Goal: Task Accomplishment & Management: Use online tool/utility

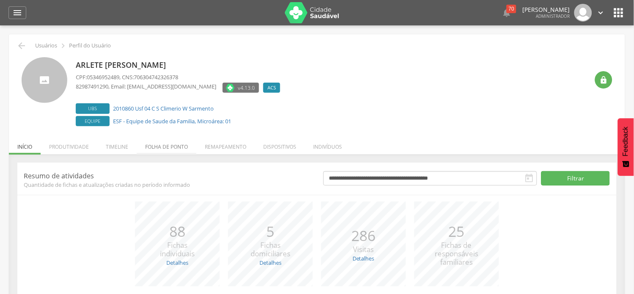
click at [154, 146] on li "Folha de ponto" at bounding box center [167, 145] width 60 height 20
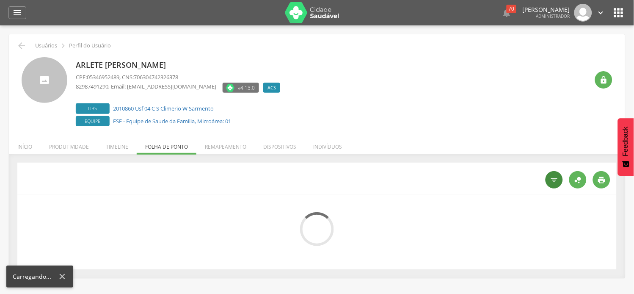
click at [552, 181] on icon "" at bounding box center [554, 180] width 8 height 8
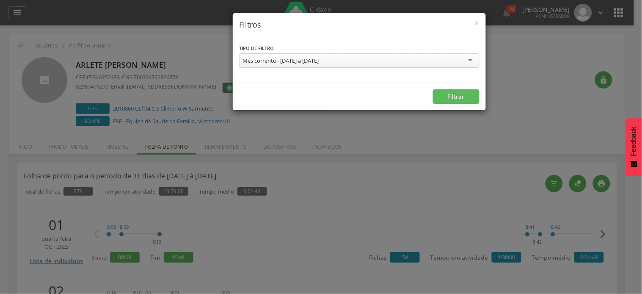
click at [394, 57] on div "Mês corrente - [DATE] à [DATE]" at bounding box center [359, 60] width 240 height 14
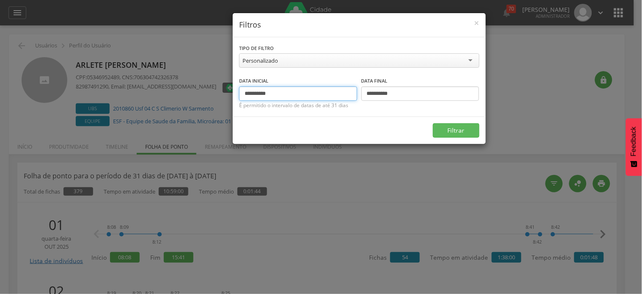
drag, startPoint x: 260, startPoint y: 91, endPoint x: 234, endPoint y: 92, distance: 25.9
click at [234, 92] on div "**********" at bounding box center [359, 76] width 253 height 79
type input "**********"
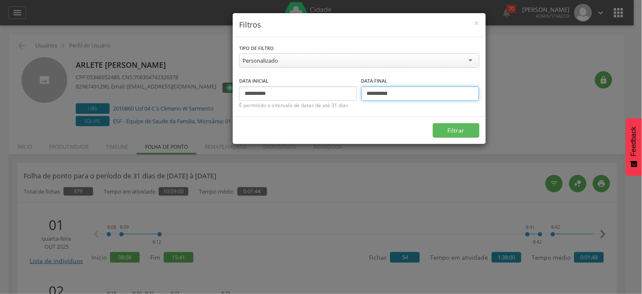
drag, startPoint x: 373, startPoint y: 94, endPoint x: 365, endPoint y: 95, distance: 8.6
click at [365, 95] on input "**********" at bounding box center [421, 93] width 118 height 14
type input "**********"
click at [433, 123] on button "Filtrar" at bounding box center [456, 130] width 47 height 14
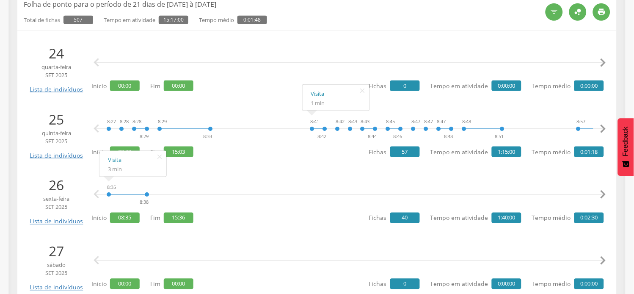
scroll to position [188, 0]
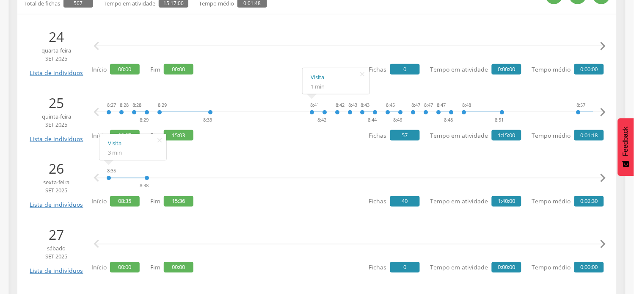
click at [603, 176] on icon "" at bounding box center [603, 178] width 17 height 17
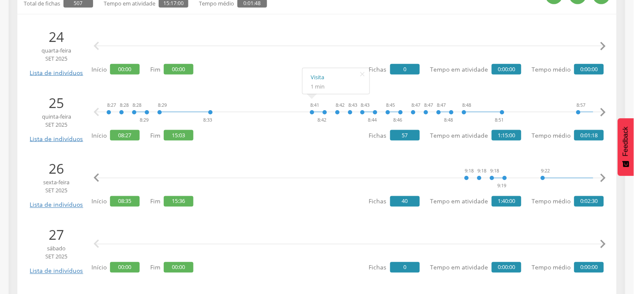
click at [603, 176] on icon "" at bounding box center [603, 178] width 17 height 17
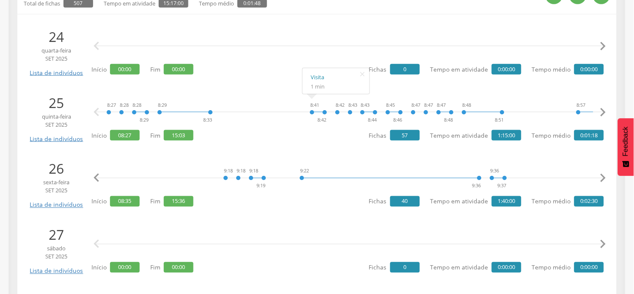
click at [603, 176] on icon "" at bounding box center [603, 178] width 17 height 17
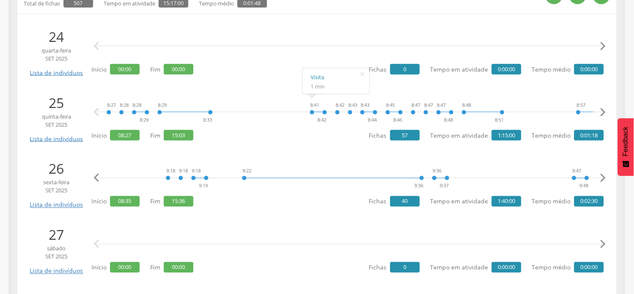
click at [603, 176] on icon "" at bounding box center [603, 178] width 17 height 17
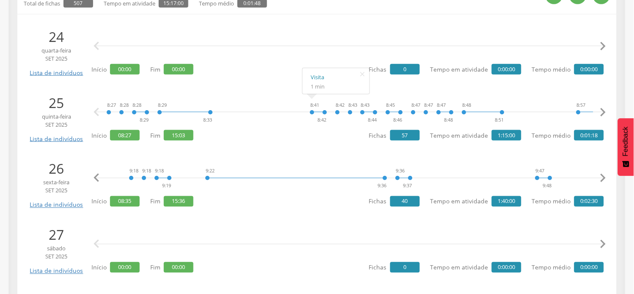
click at [603, 176] on icon "" at bounding box center [603, 178] width 17 height 17
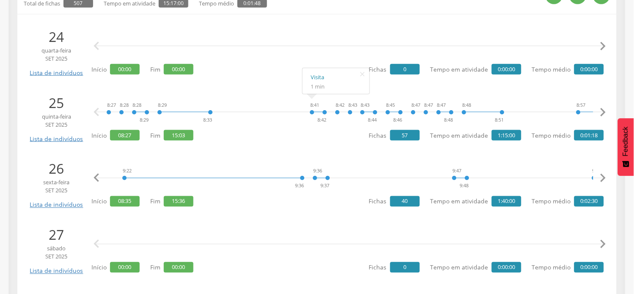
click at [603, 176] on icon "" at bounding box center [603, 178] width 17 height 17
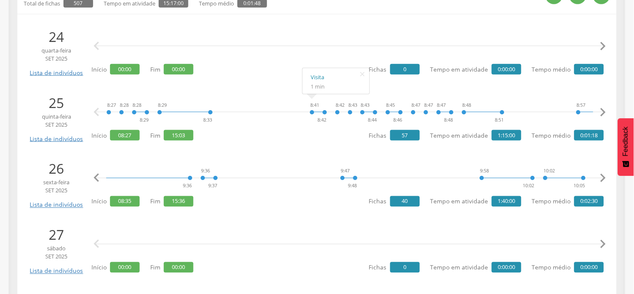
click at [603, 175] on icon "" at bounding box center [603, 178] width 17 height 17
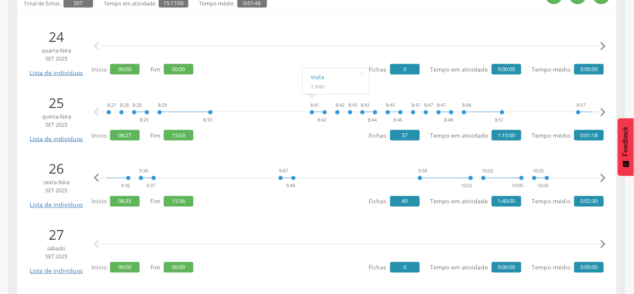
click at [603, 175] on icon "" at bounding box center [603, 178] width 17 height 17
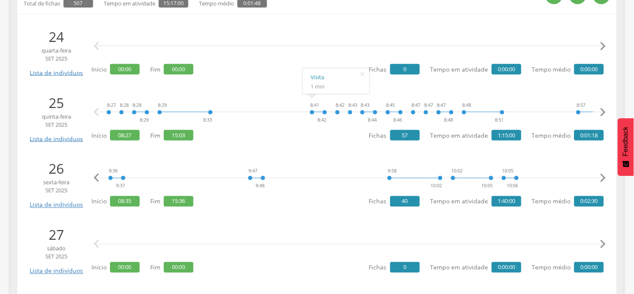
click at [603, 175] on icon "" at bounding box center [603, 178] width 17 height 17
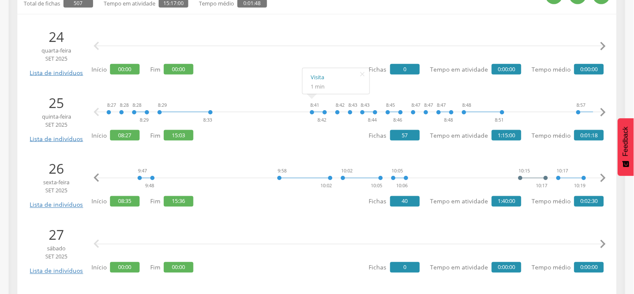
click at [603, 175] on icon "" at bounding box center [603, 178] width 17 height 17
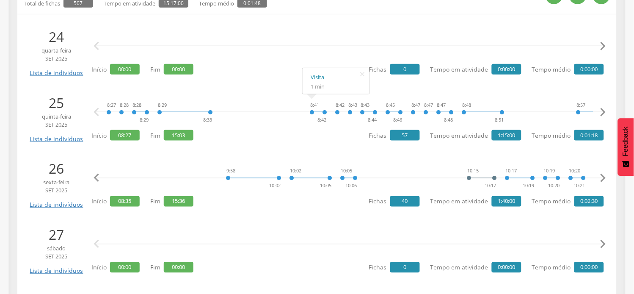
click at [604, 175] on icon "" at bounding box center [603, 178] width 17 height 17
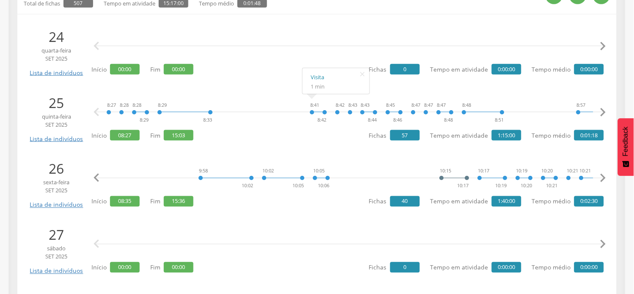
click at [604, 175] on icon "" at bounding box center [603, 178] width 17 height 17
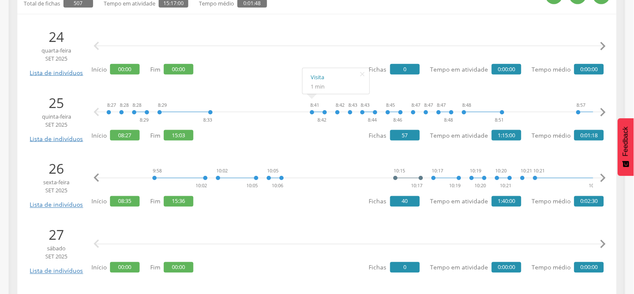
click at [604, 175] on icon "" at bounding box center [603, 178] width 17 height 17
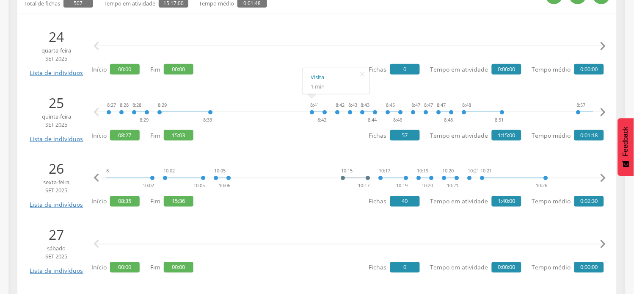
click at [604, 175] on icon "" at bounding box center [603, 178] width 17 height 17
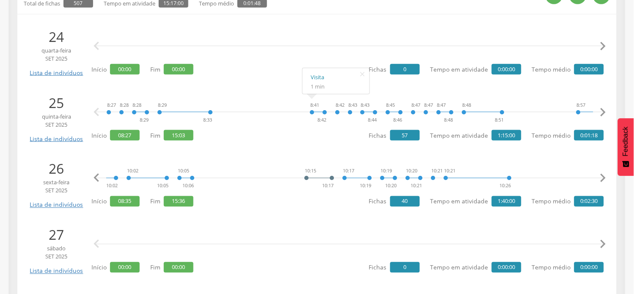
click at [604, 175] on icon "" at bounding box center [603, 178] width 17 height 17
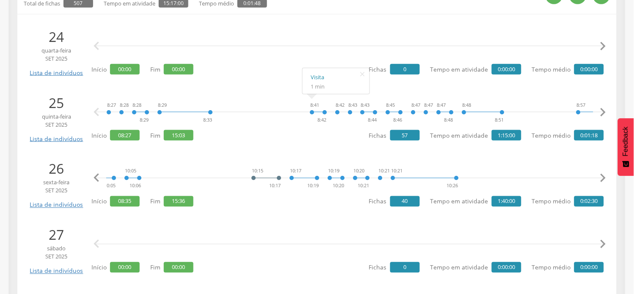
click at [604, 175] on icon "" at bounding box center [603, 178] width 17 height 17
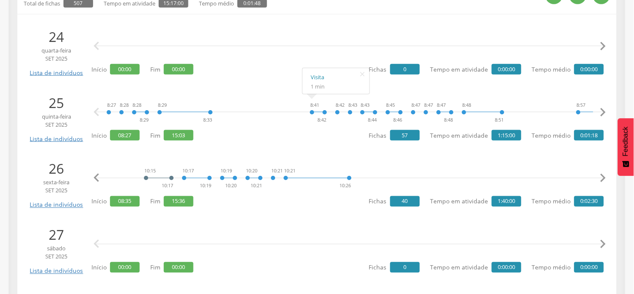
click at [604, 175] on icon "" at bounding box center [603, 178] width 17 height 17
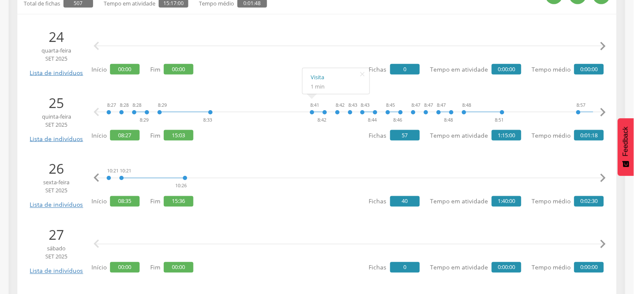
click at [604, 175] on icon "" at bounding box center [603, 178] width 17 height 17
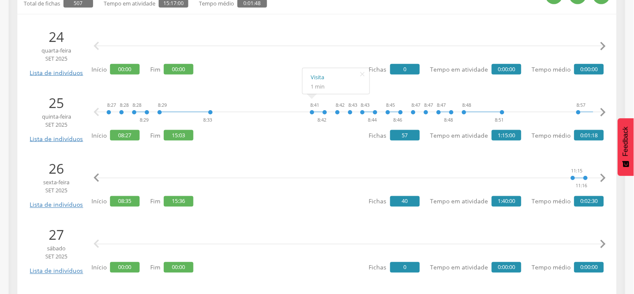
click at [604, 175] on icon "" at bounding box center [603, 178] width 17 height 17
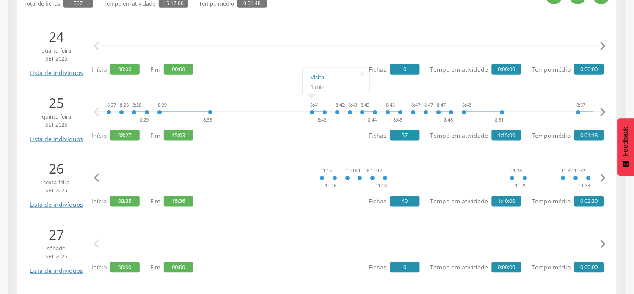
click at [604, 175] on icon "" at bounding box center [603, 178] width 17 height 17
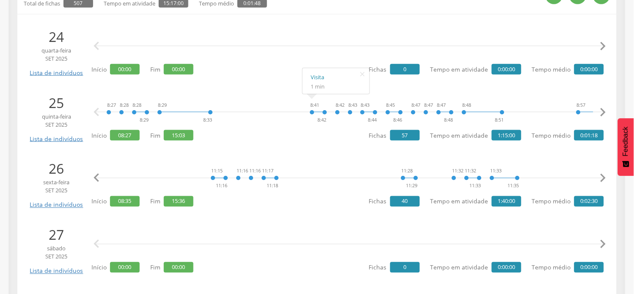
click at [604, 175] on icon "" at bounding box center [603, 178] width 17 height 17
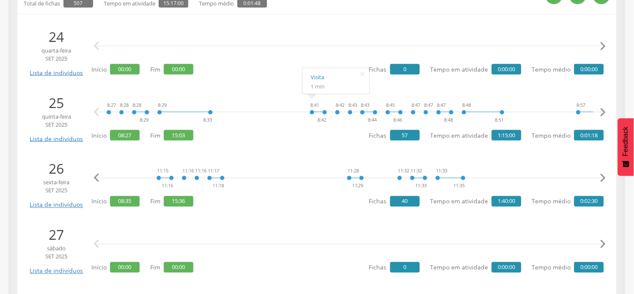
click at [605, 174] on icon "" at bounding box center [603, 178] width 17 height 17
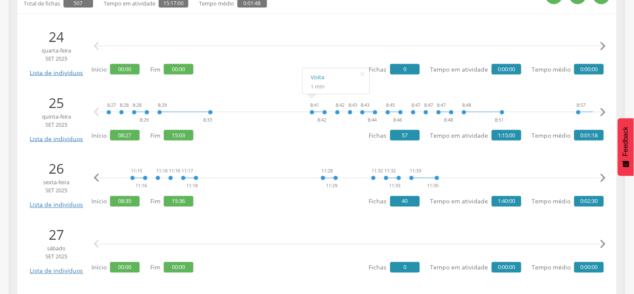
click at [605, 174] on icon "" at bounding box center [603, 178] width 17 height 17
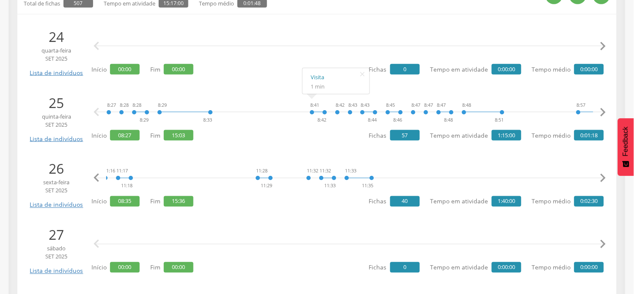
click at [605, 174] on icon "" at bounding box center [603, 178] width 17 height 17
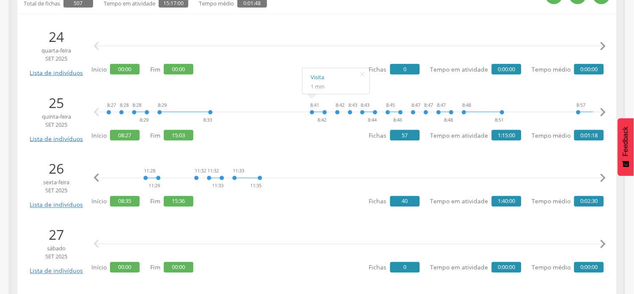
click at [605, 174] on icon "" at bounding box center [603, 178] width 17 height 17
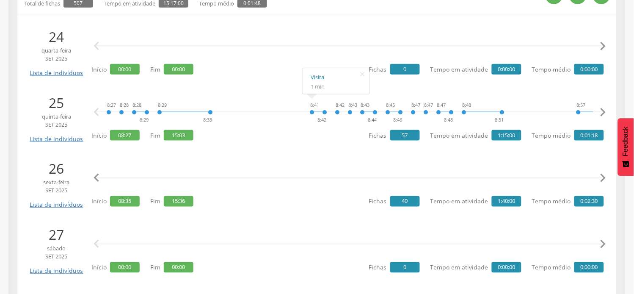
click at [605, 174] on icon "" at bounding box center [603, 178] width 17 height 17
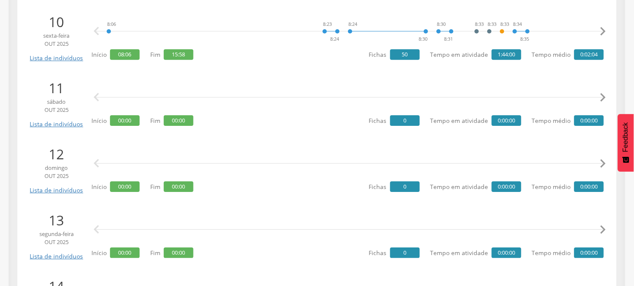
scroll to position [1270, 0]
